Goal: Find specific page/section: Find specific page/section

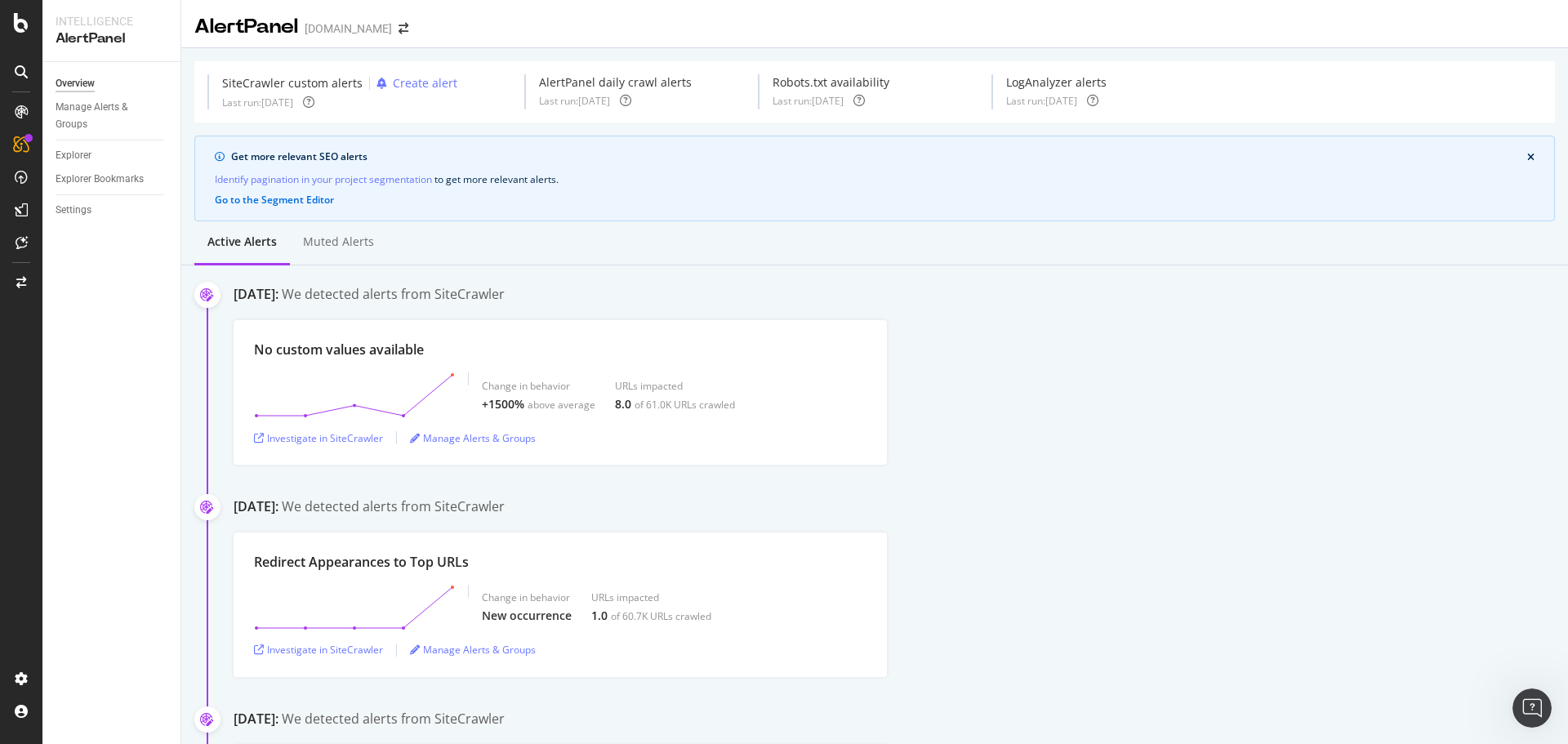
click at [16, 73] on icon at bounding box center [22, 72] width 13 height 13
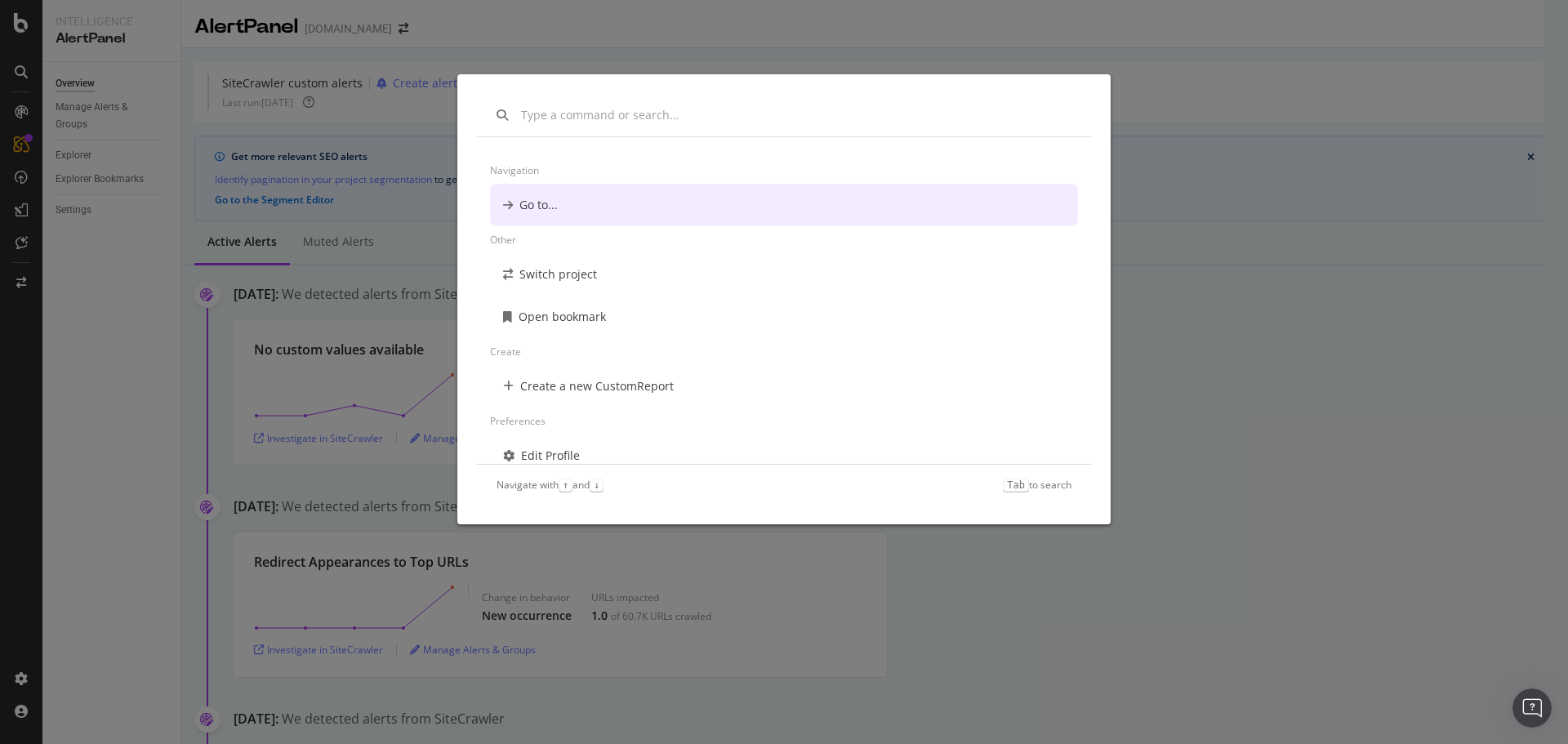
click at [144, 179] on div "Navigation Go to... Other Switch project Open bookmark Create Create a new Cust…" at bounding box center [784, 372] width 1568 height 744
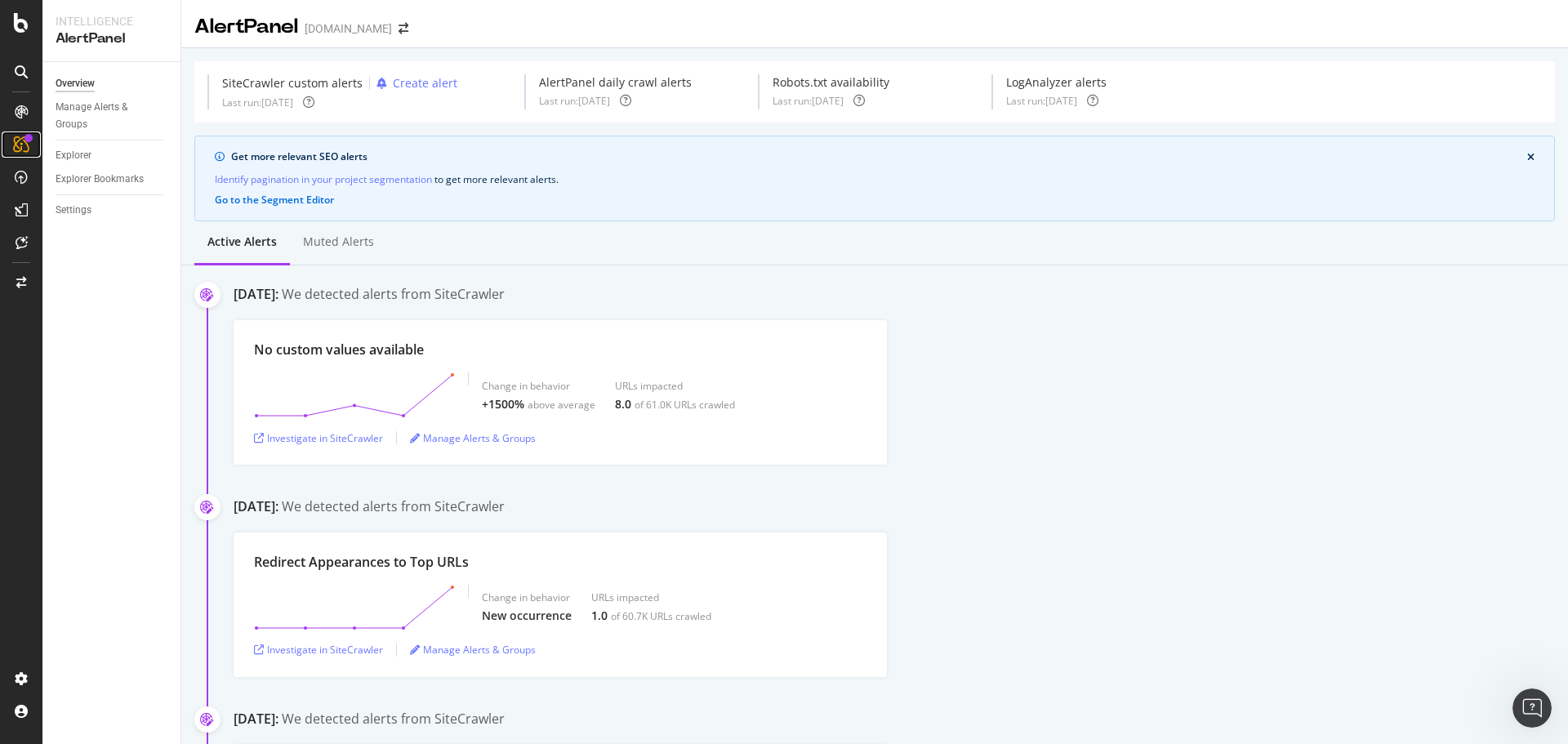
click at [22, 146] on icon at bounding box center [21, 144] width 16 height 16
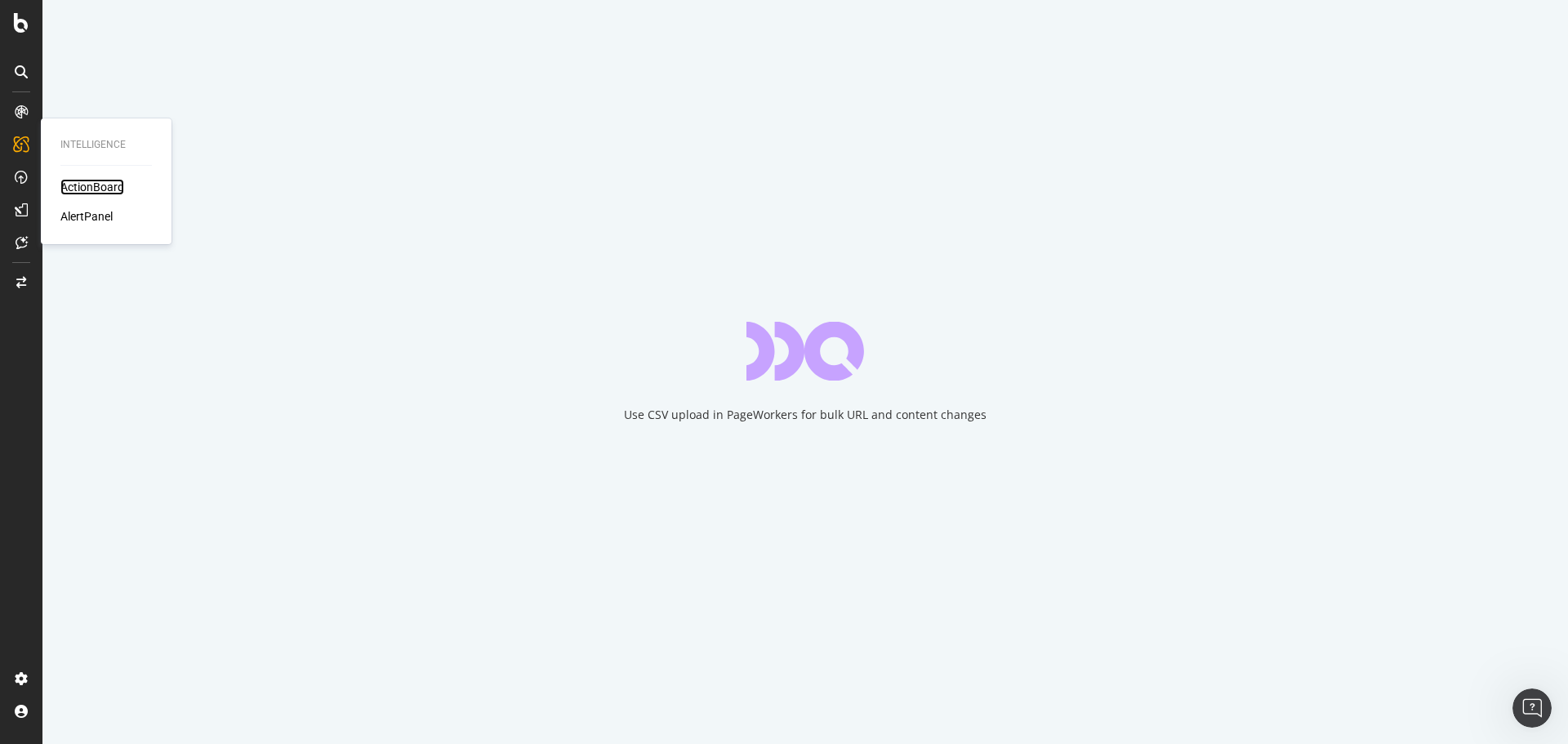
click at [77, 181] on div "ActionBoard" at bounding box center [93, 186] width 64 height 16
